Goal: Find specific page/section

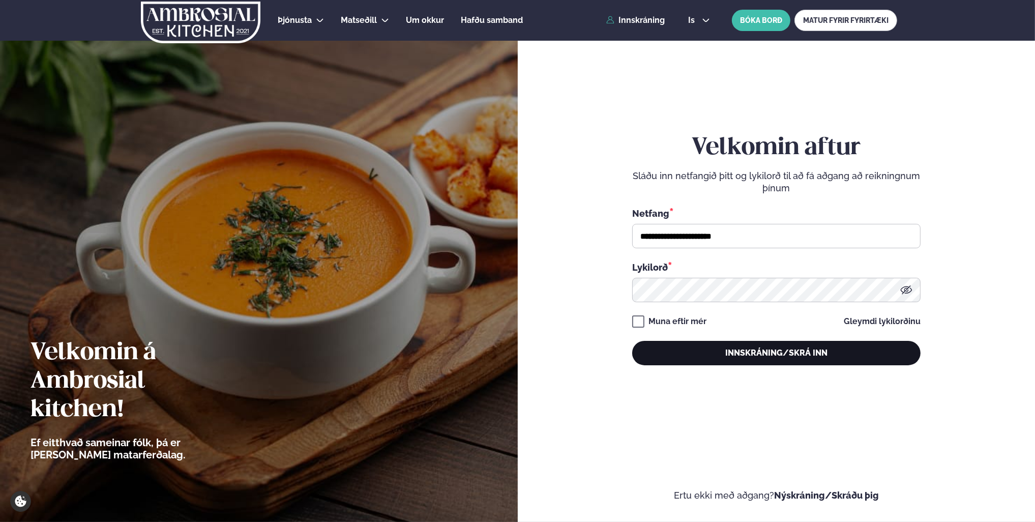
click at [768, 351] on button "Innskráning/Skrá inn" at bounding box center [776, 353] width 288 height 24
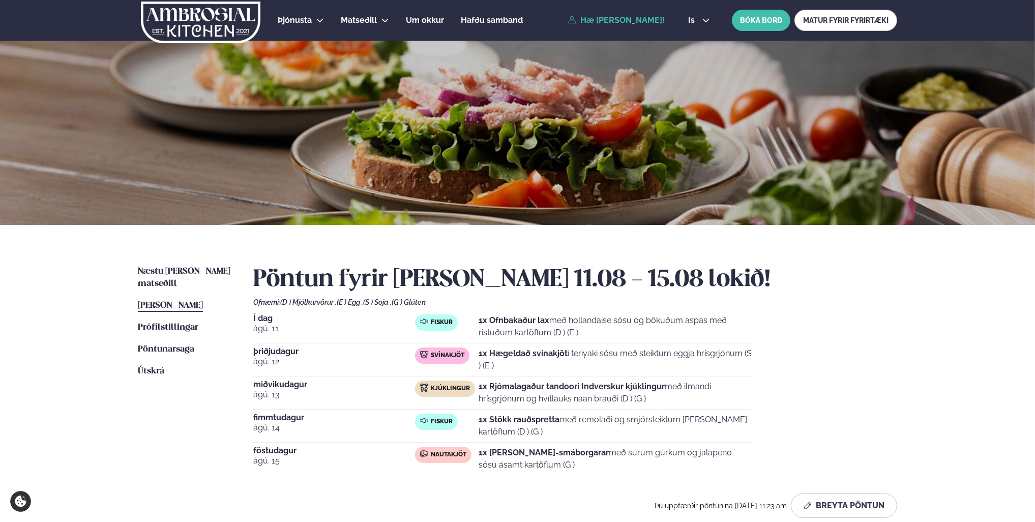
click at [186, 301] on span "[PERSON_NAME]" at bounding box center [170, 305] width 65 height 9
click at [168, 270] on span "Næstu [PERSON_NAME] matseðill" at bounding box center [184, 277] width 93 height 21
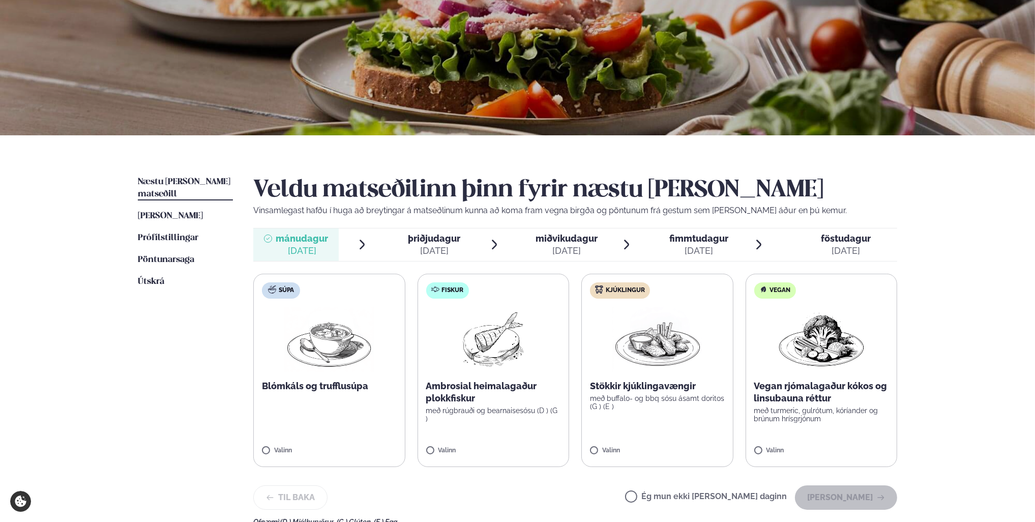
scroll to position [102, 0]
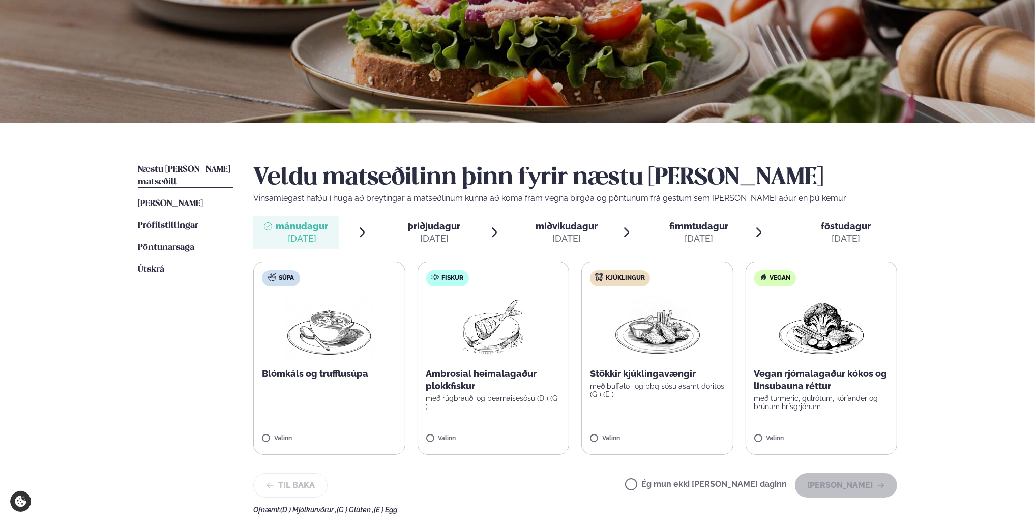
click at [438, 235] on div "[DATE]" at bounding box center [434, 238] width 52 height 12
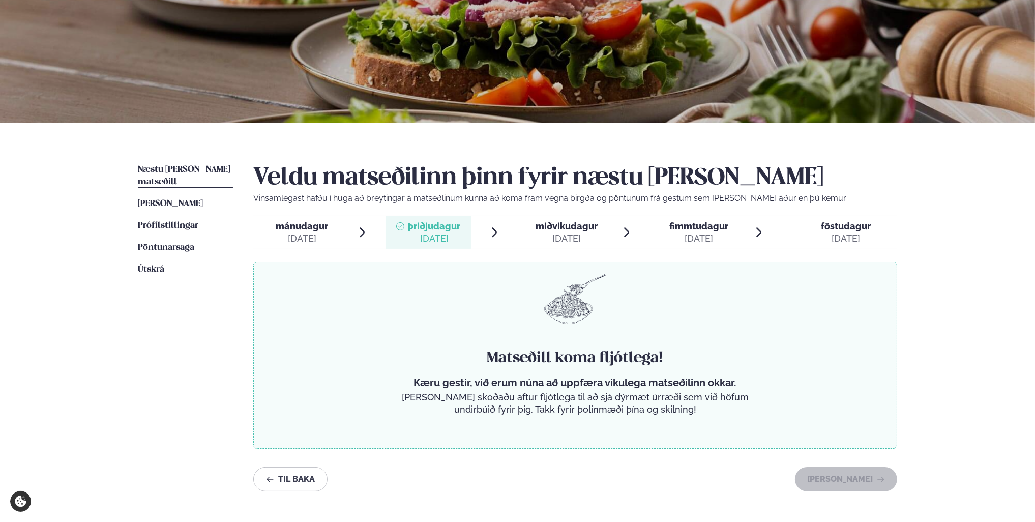
click at [557, 235] on div "[DATE]" at bounding box center [566, 238] width 62 height 12
click at [301, 233] on div "[DATE]" at bounding box center [302, 238] width 52 height 12
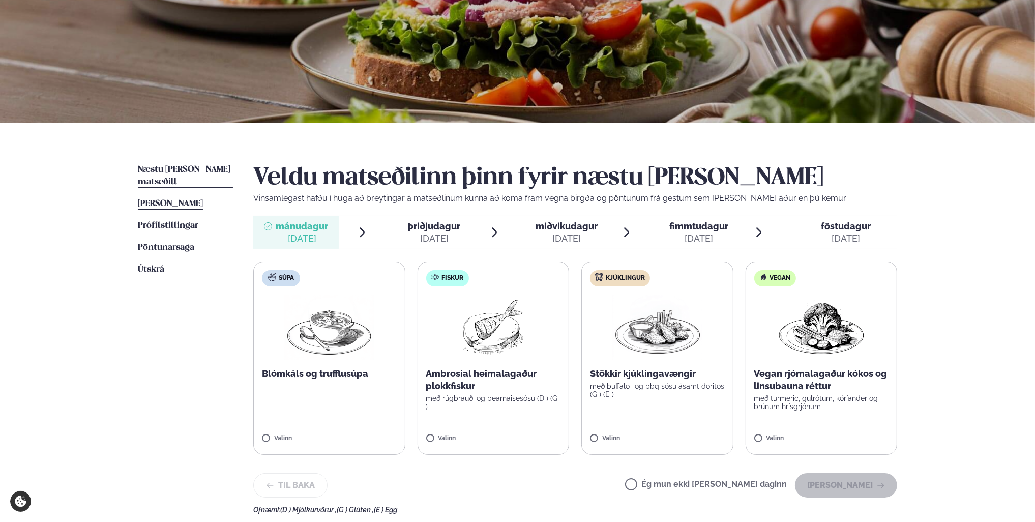
click at [195, 199] on span "[PERSON_NAME]" at bounding box center [170, 203] width 65 height 9
